Goal: Task Accomplishment & Management: Manage account settings

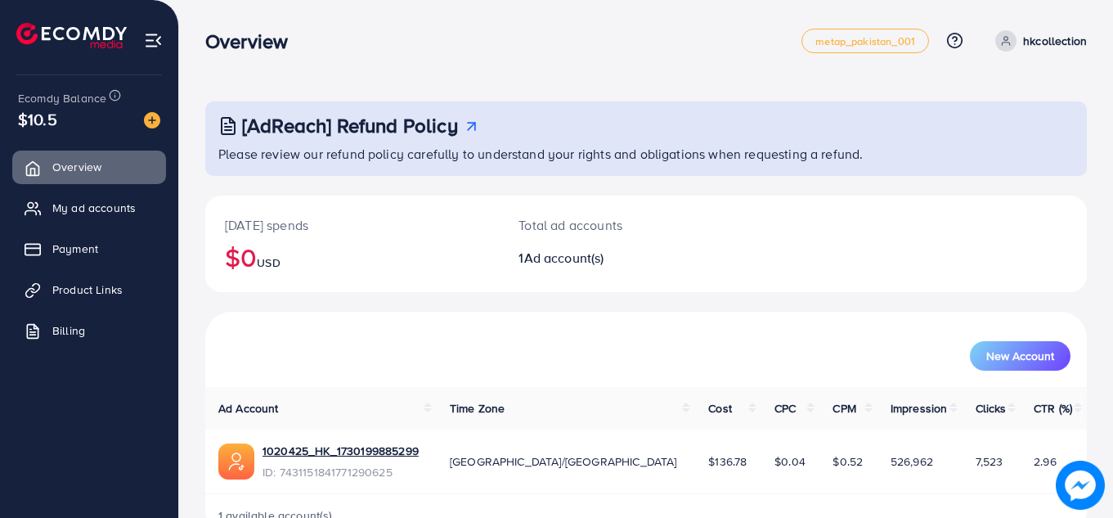
click at [295, 339] on div "New Account" at bounding box center [646, 349] width 875 height 43
click at [142, 219] on link "My ad accounts" at bounding box center [89, 207] width 154 height 33
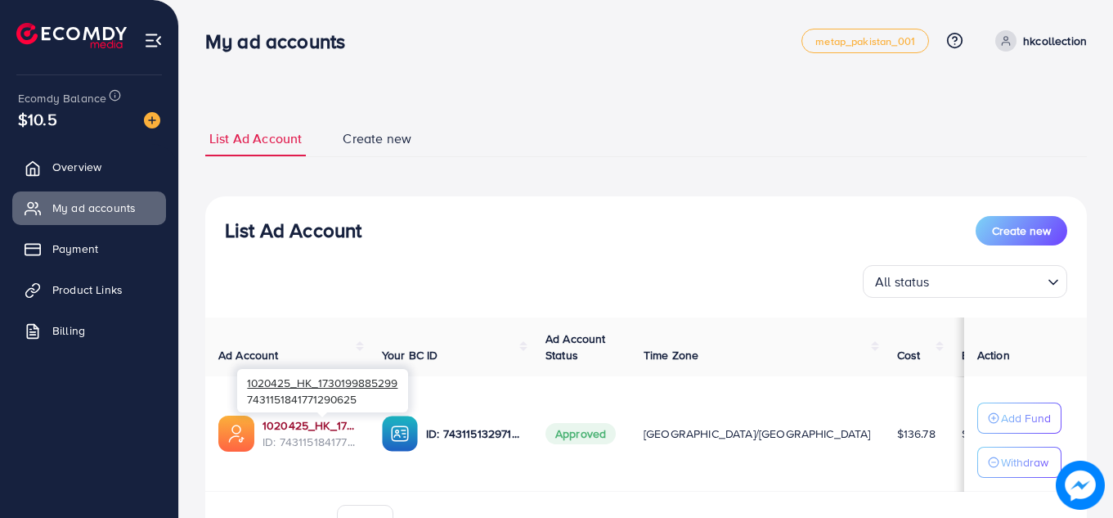
click at [320, 420] on link "1020425_HK_1730199885299" at bounding box center [308, 425] width 93 height 16
click at [128, 292] on link "Product Links" at bounding box center [89, 289] width 154 height 33
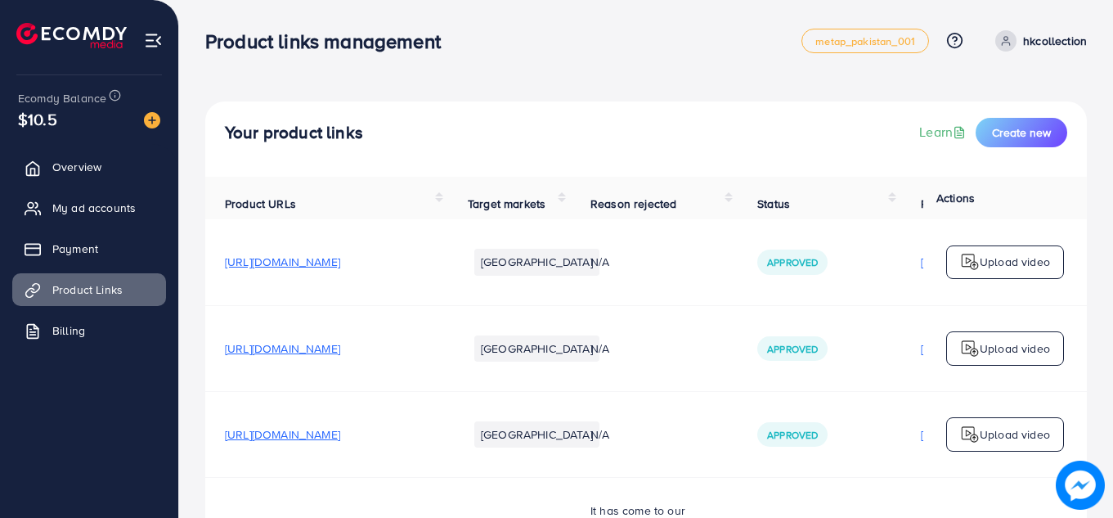
drag, startPoint x: 1110, startPoint y: 24, endPoint x: 1116, endPoint y: 84, distance: 60.8
click at [1113, 84] on html "Product links management metap_pakistan_001 Help Center Contact Support Plans a…" at bounding box center [556, 259] width 1113 height 518
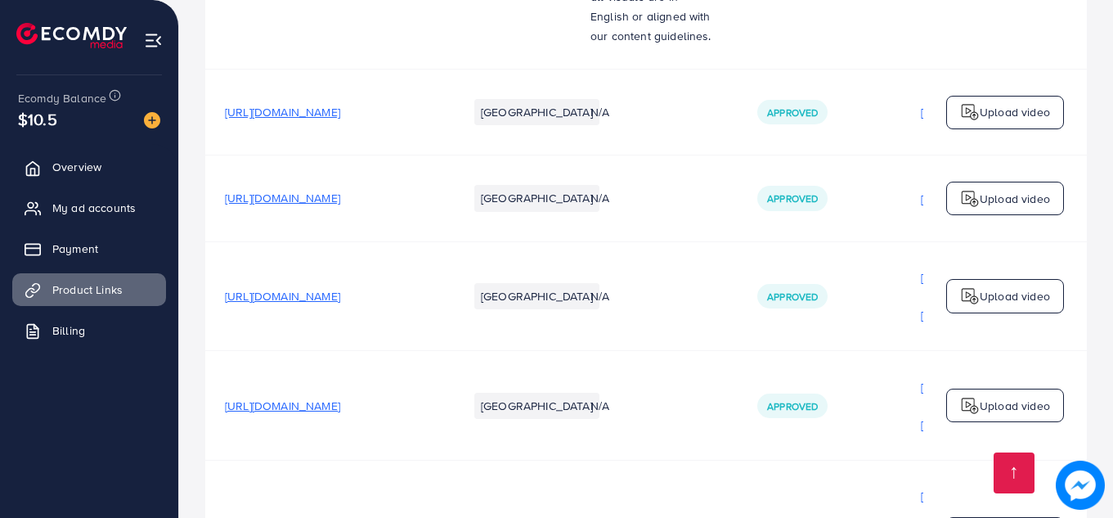
scroll to position [2917, 0]
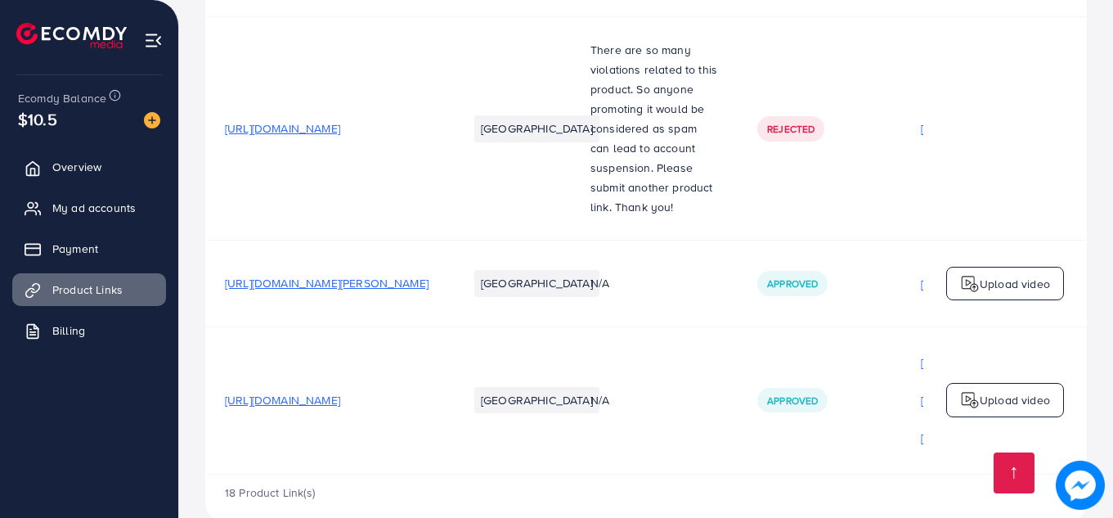
click at [340, 392] on span "[URL][DOMAIN_NAME]" at bounding box center [282, 400] width 115 height 16
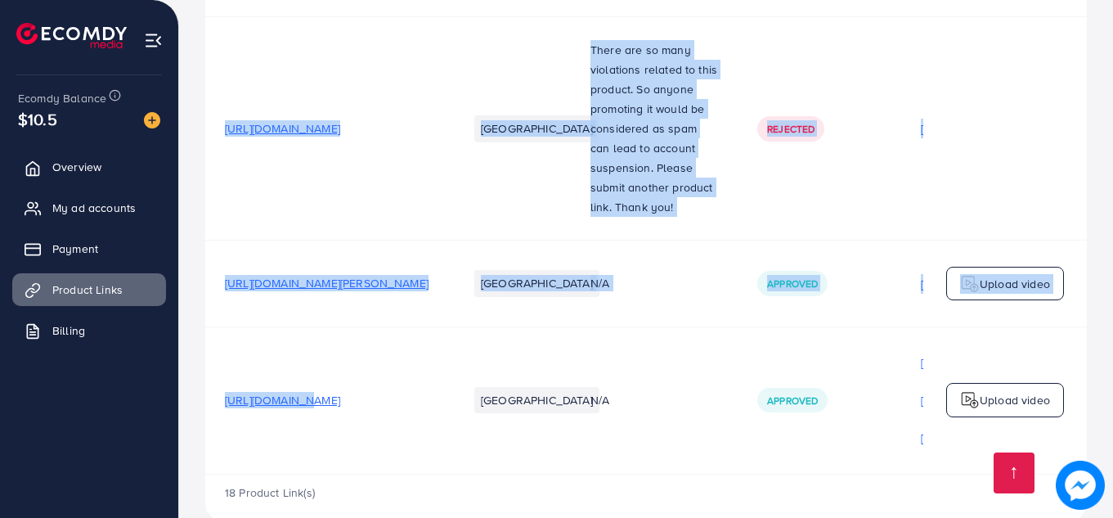
drag, startPoint x: 293, startPoint y: 369, endPoint x: 298, endPoint y: 443, distance: 74.6
click at [294, 413] on td "[URL][DOMAIN_NAME]" at bounding box center [326, 399] width 243 height 147
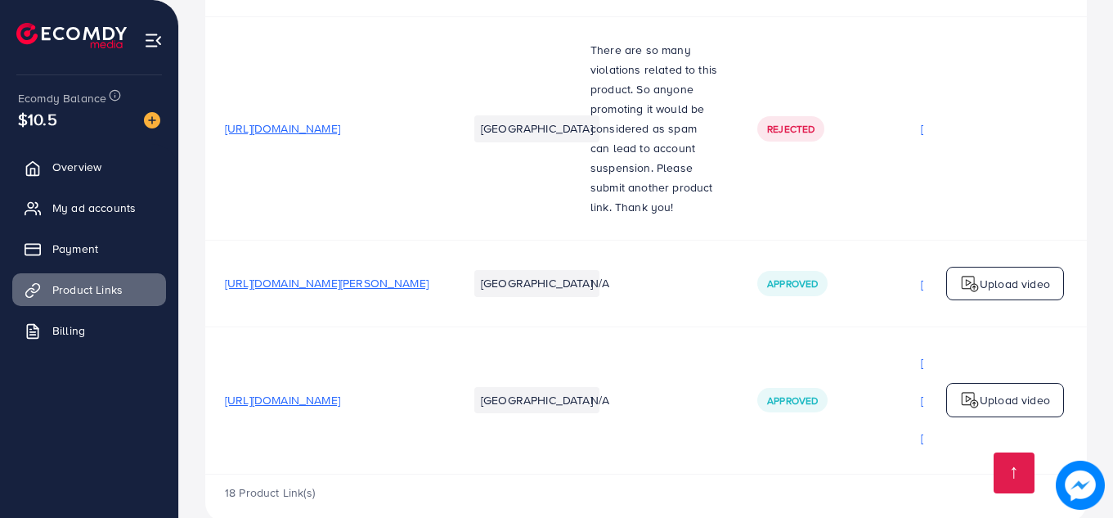
click at [294, 413] on td "[URL][DOMAIN_NAME]" at bounding box center [326, 399] width 243 height 147
click at [279, 400] on td "[URL][DOMAIN_NAME]" at bounding box center [326, 399] width 243 height 147
drag, startPoint x: 231, startPoint y: 362, endPoint x: 376, endPoint y: 379, distance: 146.6
drag, startPoint x: 376, startPoint y: 379, endPoint x: 261, endPoint y: 396, distance: 116.4
click at [261, 396] on td "[URL][DOMAIN_NAME]" at bounding box center [326, 399] width 243 height 147
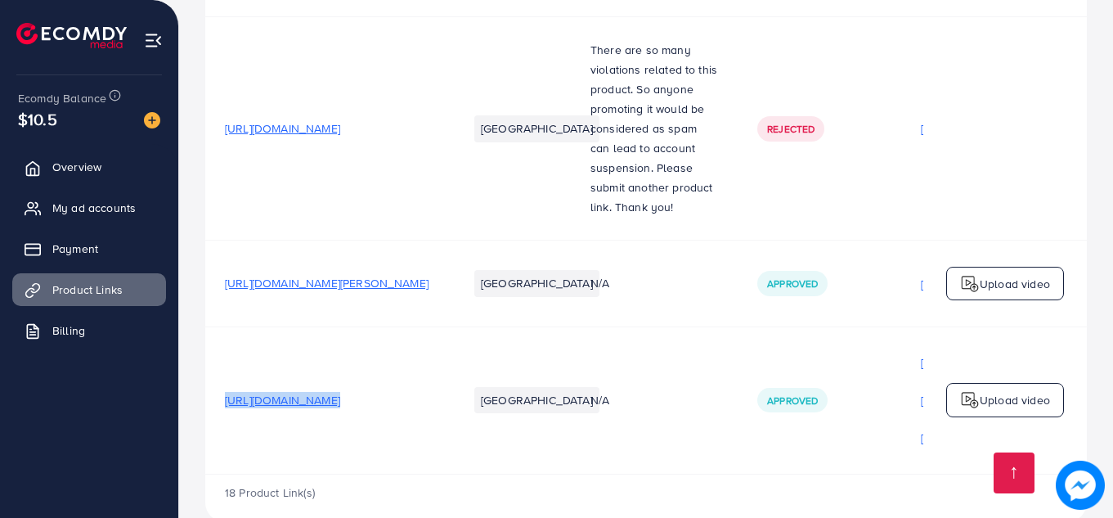
drag, startPoint x: 224, startPoint y: 364, endPoint x: 504, endPoint y: 371, distance: 279.7
click at [504, 371] on tr "[URL][DOMAIN_NAME] Pakistan N/A Approved [URL][DOMAIN_NAME] [URL][DOMAIN_NAME] …" at bounding box center [793, 399] width 1177 height 147
copy span "[URL][DOMAIN_NAME]"
